Goal: Information Seeking & Learning: Learn about a topic

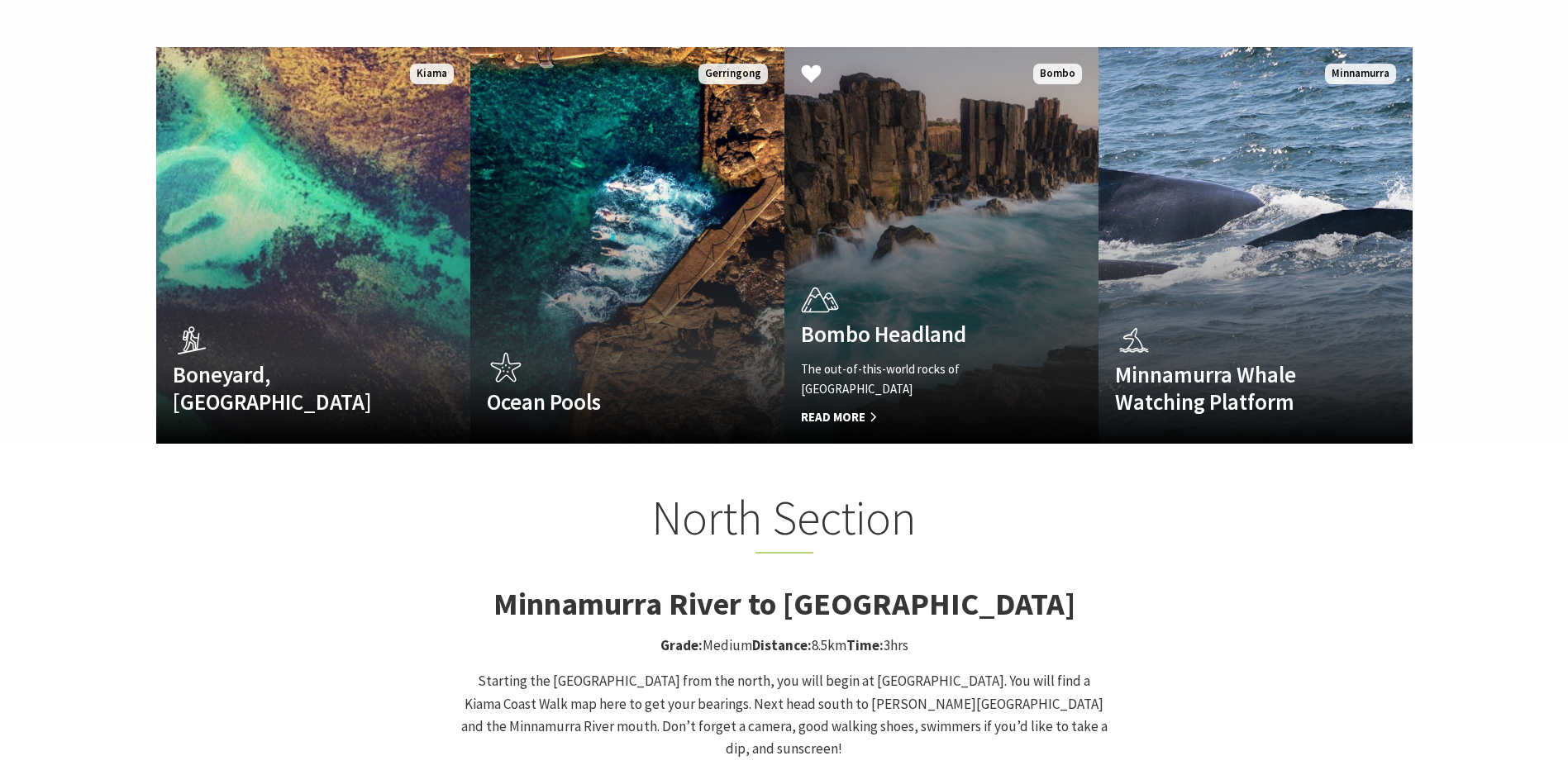
scroll to position [744, 0]
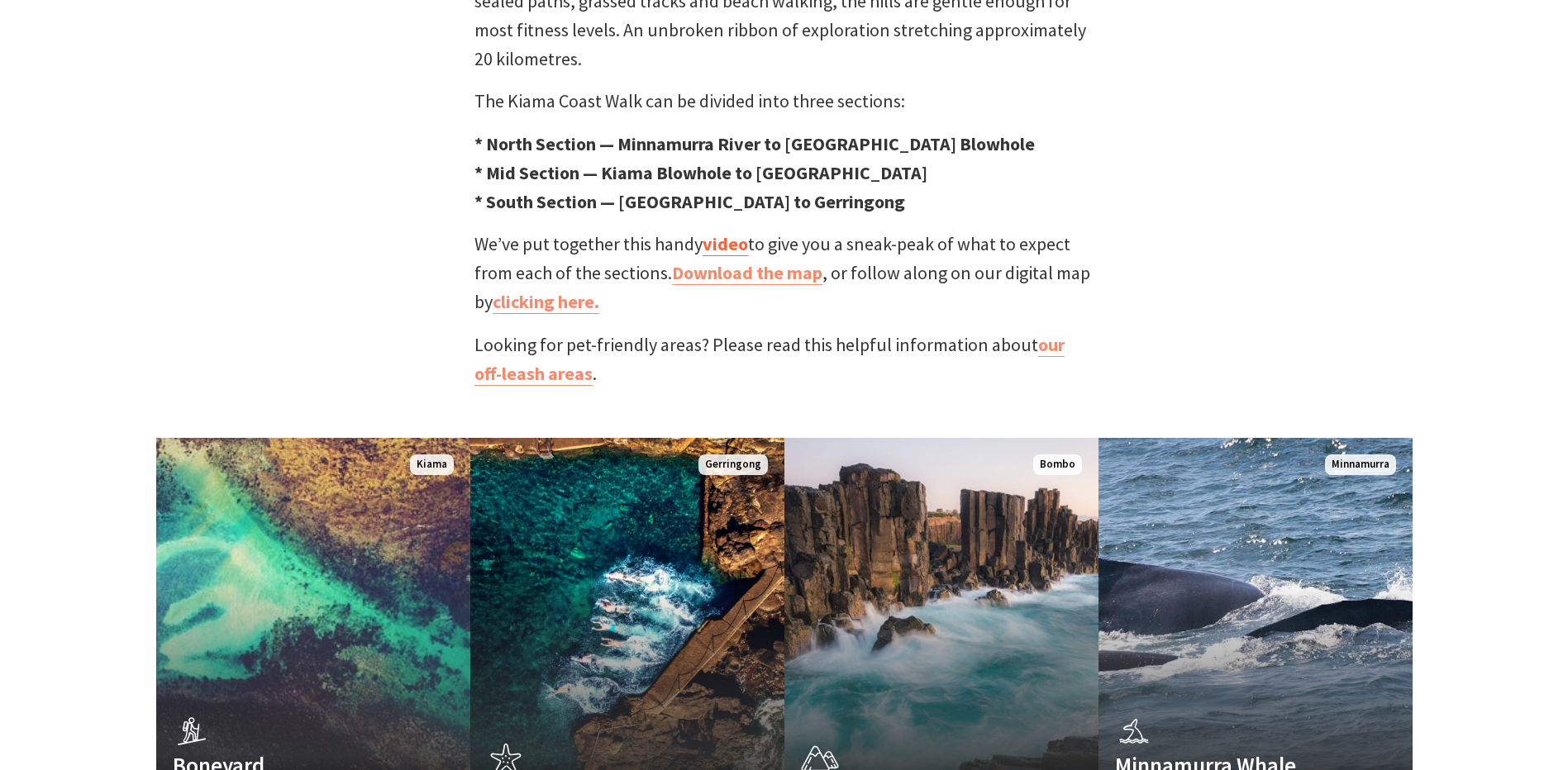
click at [740, 232] on link "video" at bounding box center [726, 244] width 46 height 24
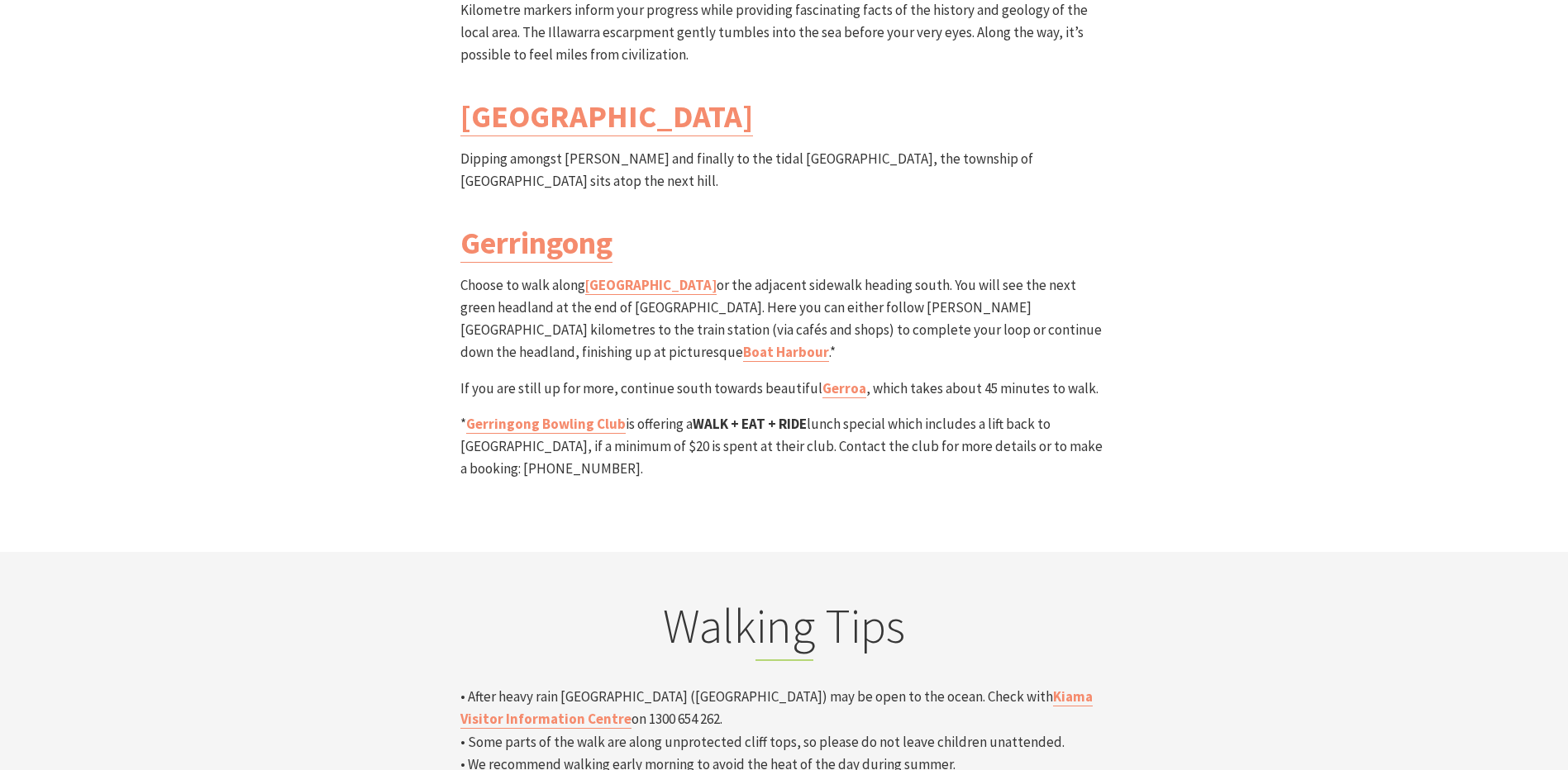
scroll to position [4957, 0]
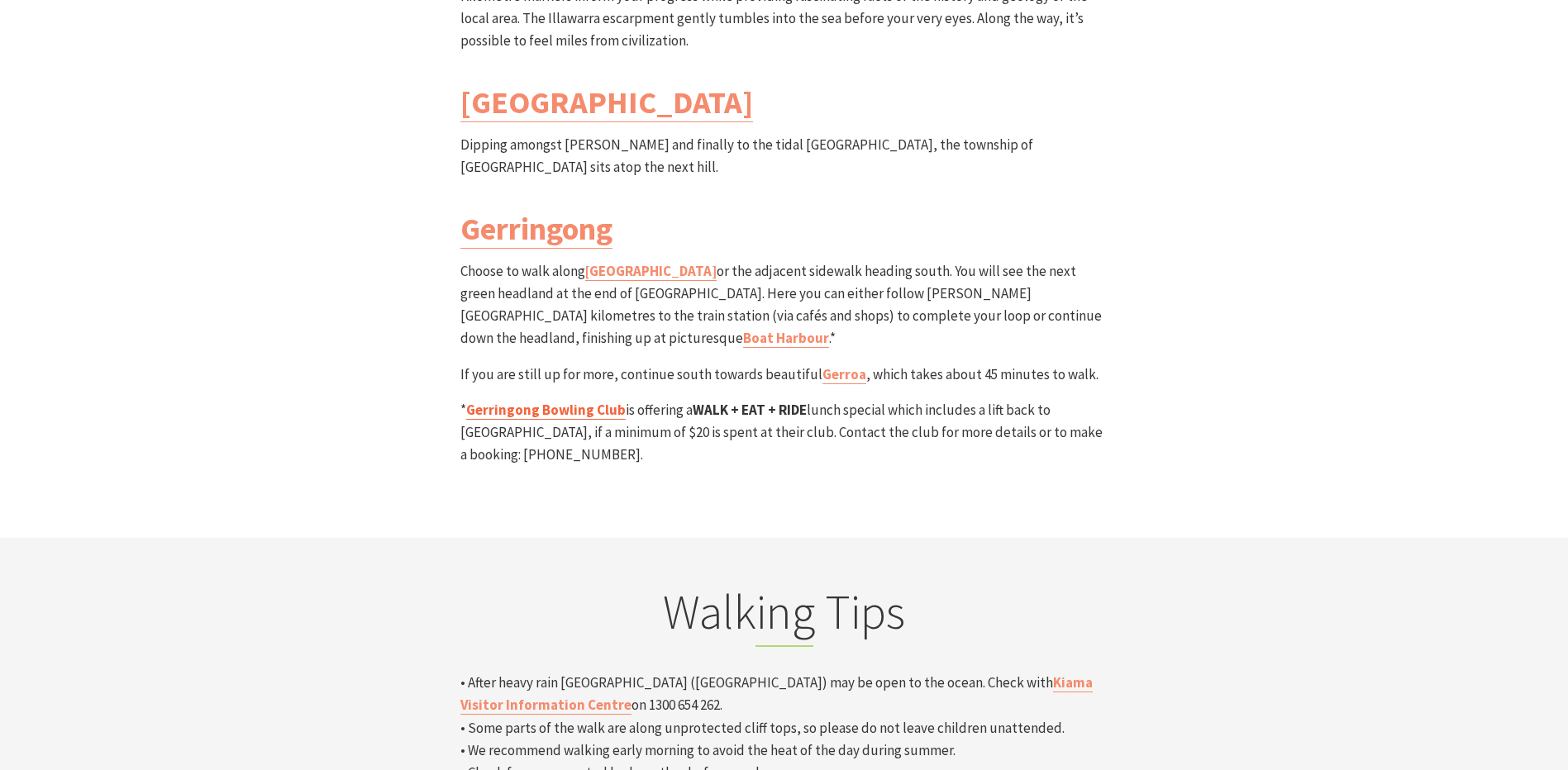
click at [570, 401] on link "Gerringong Bowling Club" at bounding box center [546, 410] width 160 height 19
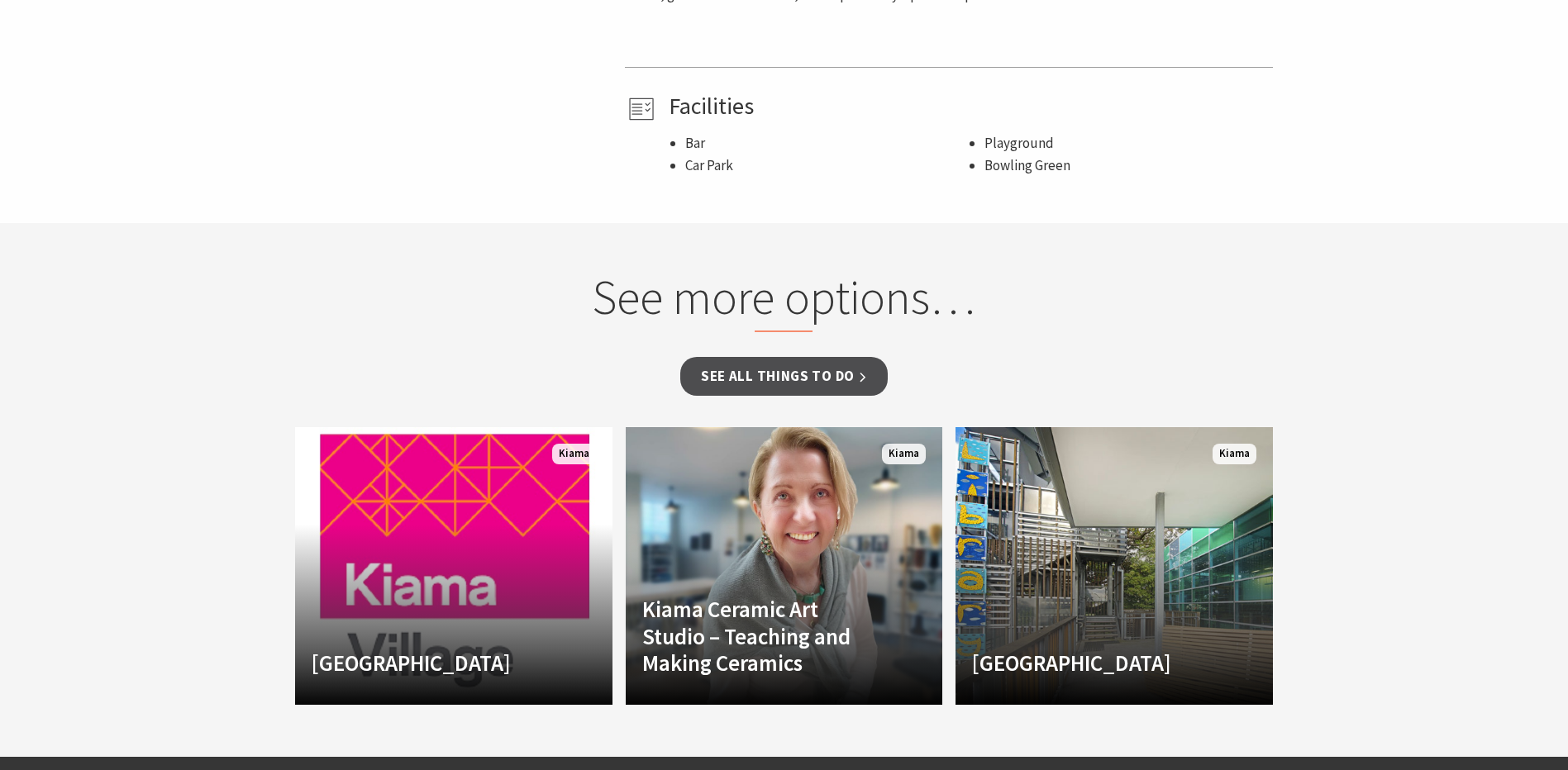
scroll to position [1074, 0]
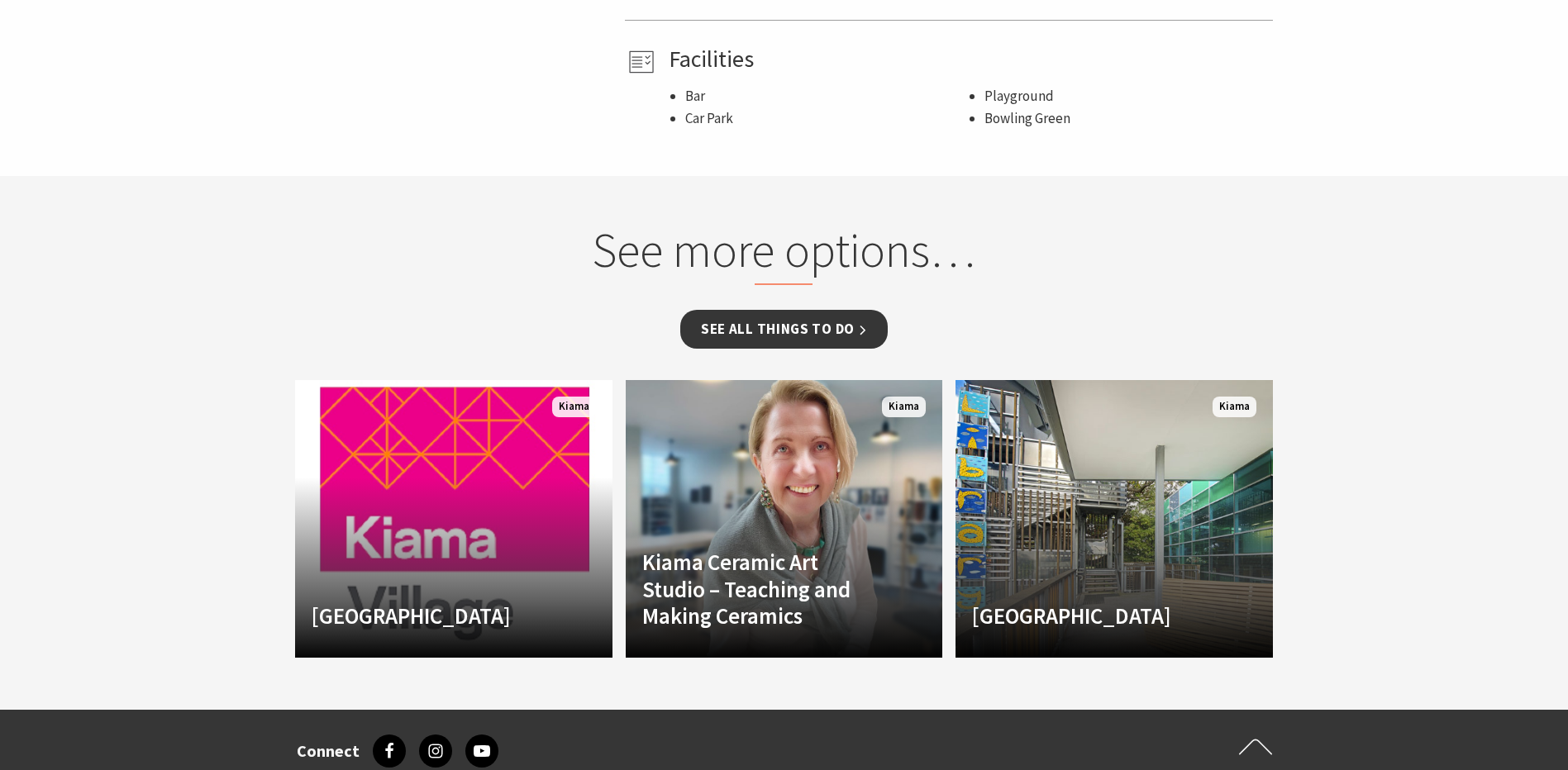
click at [814, 310] on link "See all Things To Do" at bounding box center [784, 329] width 208 height 39
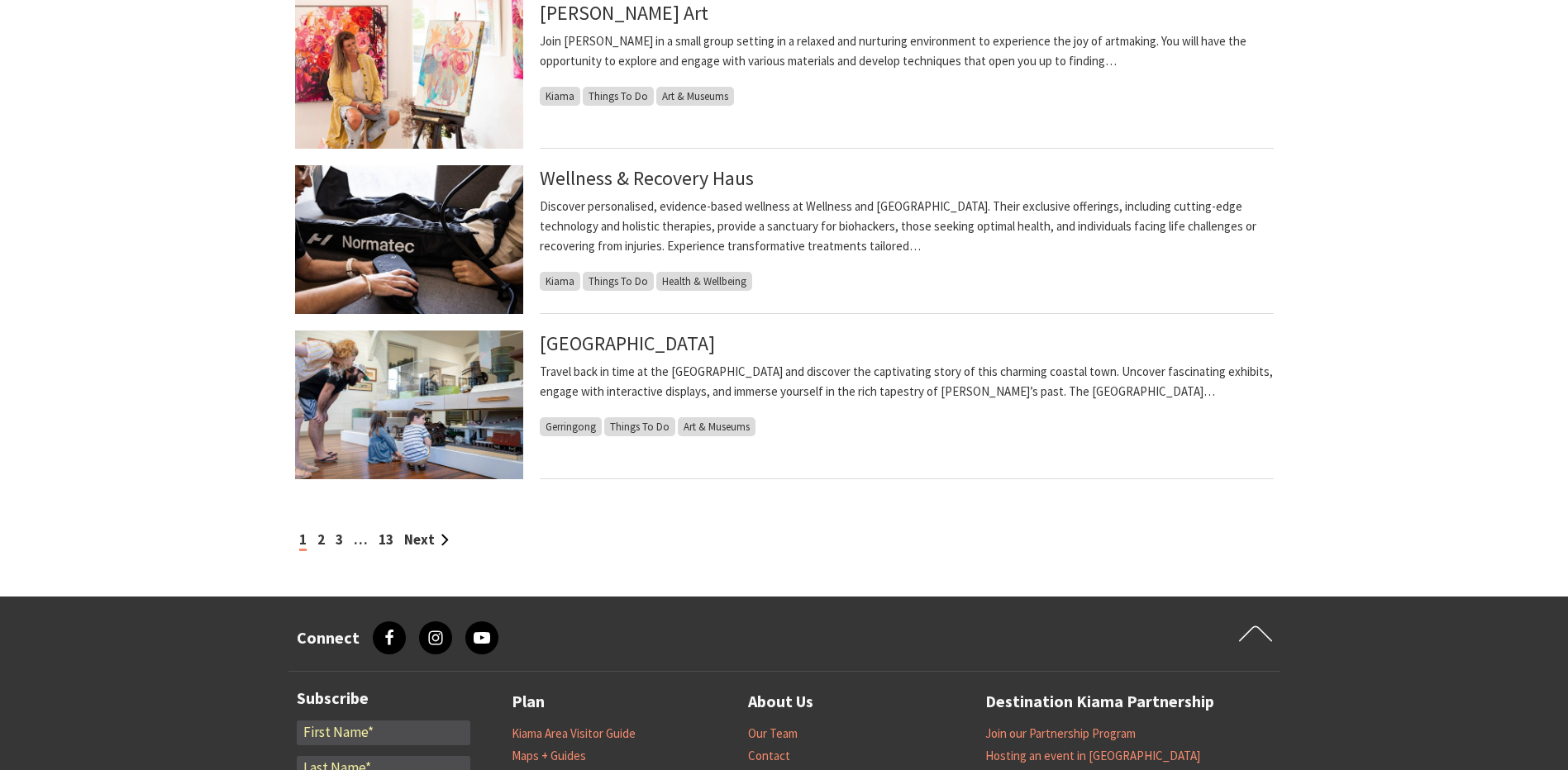
scroll to position [1613, 0]
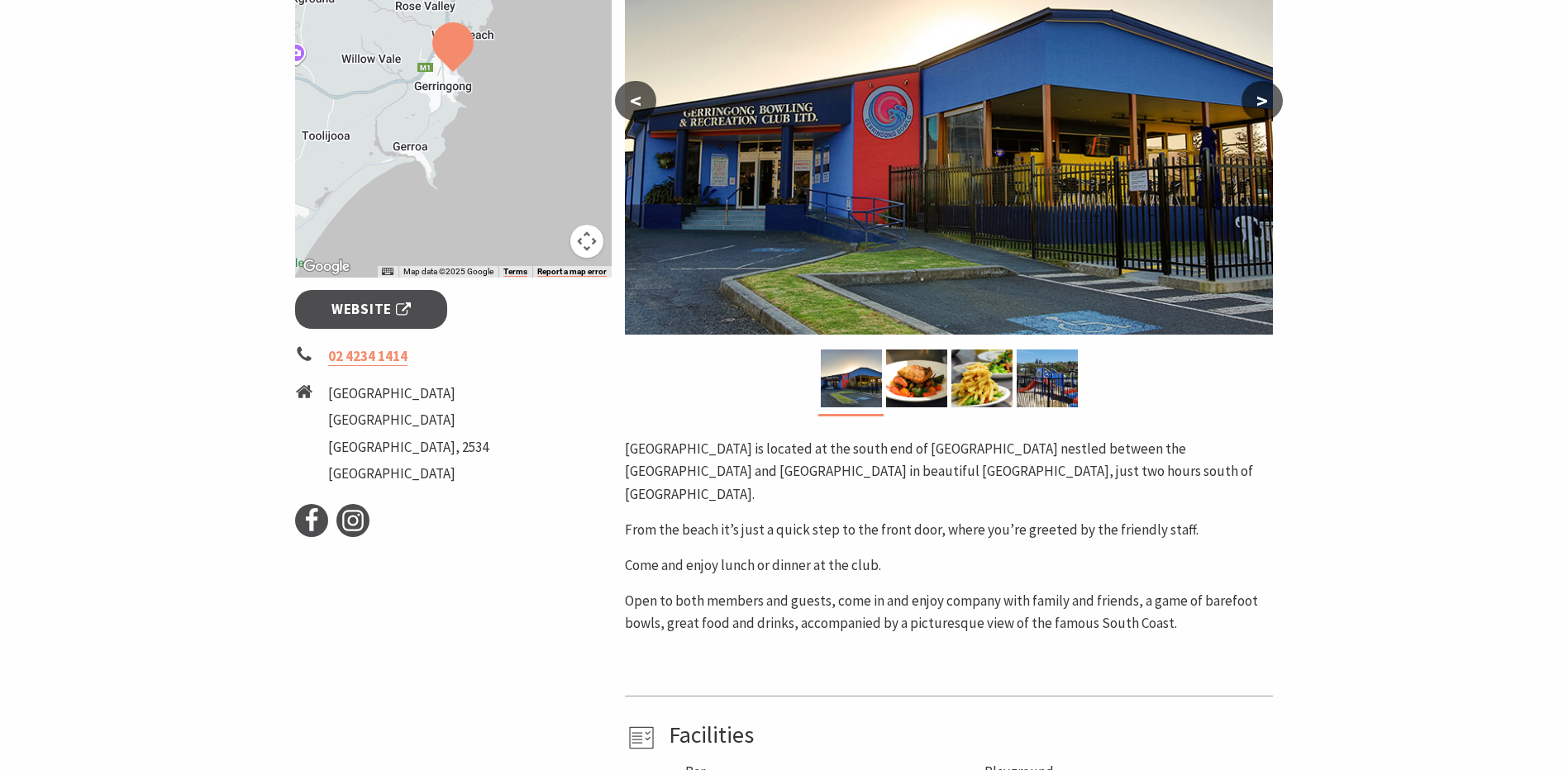
scroll to position [413, 0]
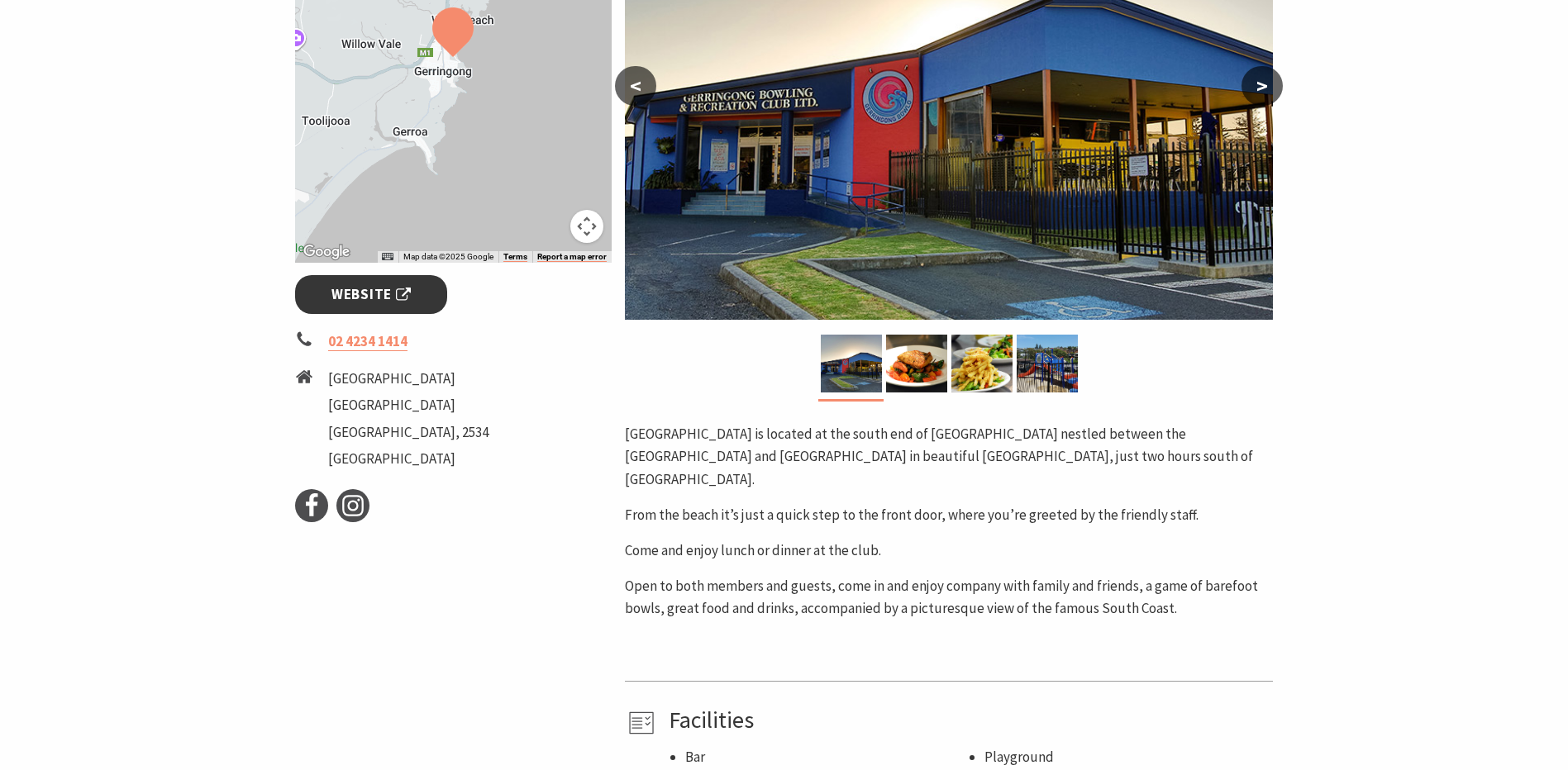
click at [368, 306] on link "Website" at bounding box center [371, 295] width 153 height 39
